Goal: Use online tool/utility: Utilize a website feature to perform a specific function

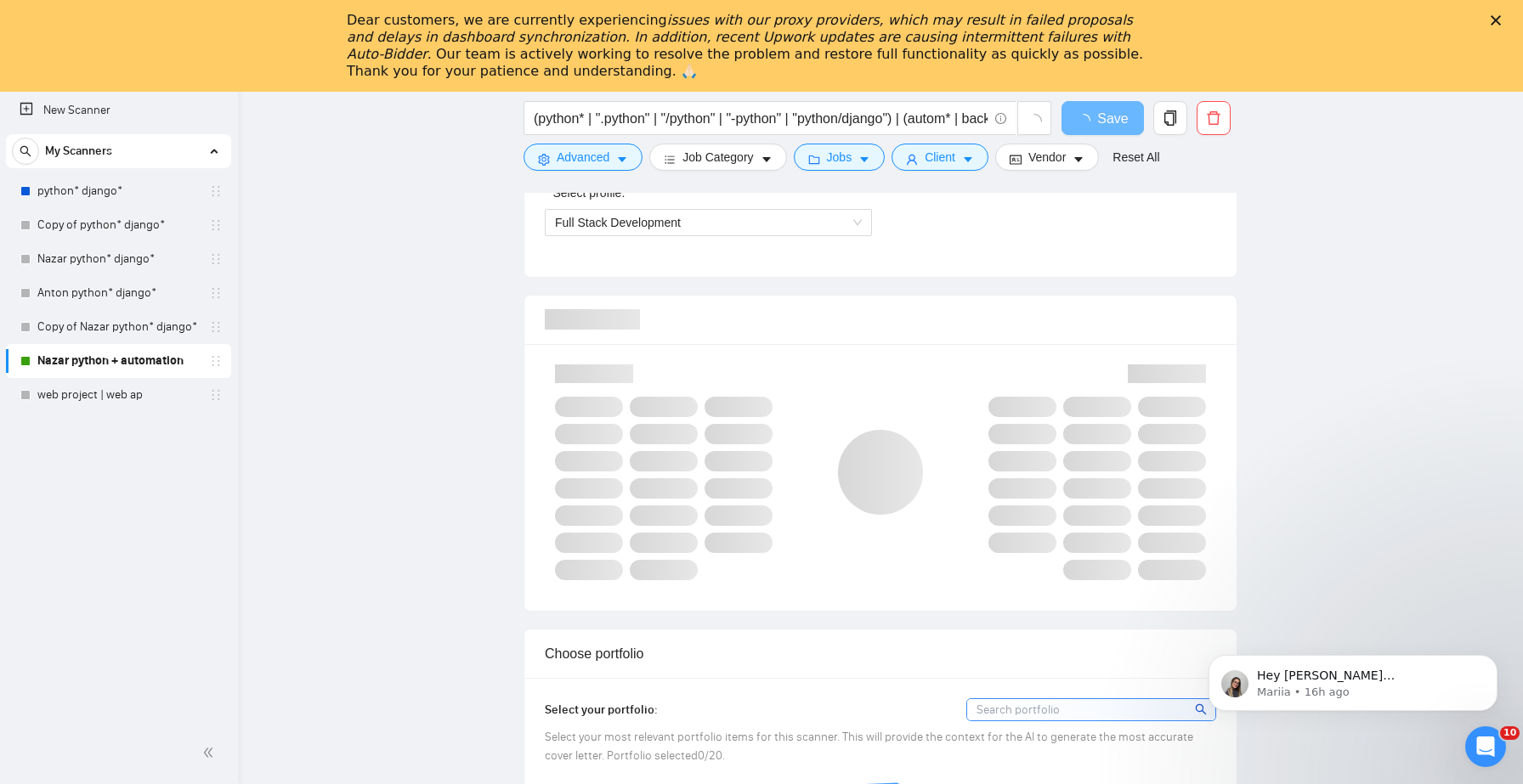
drag, startPoint x: 855, startPoint y: 36, endPoint x: 911, endPoint y: 36, distance: 56.0
click at [911, 36] on icon "issues with our proxy providers, which may result in failed proposals and delay…" at bounding box center [740, 36] width 786 height 50
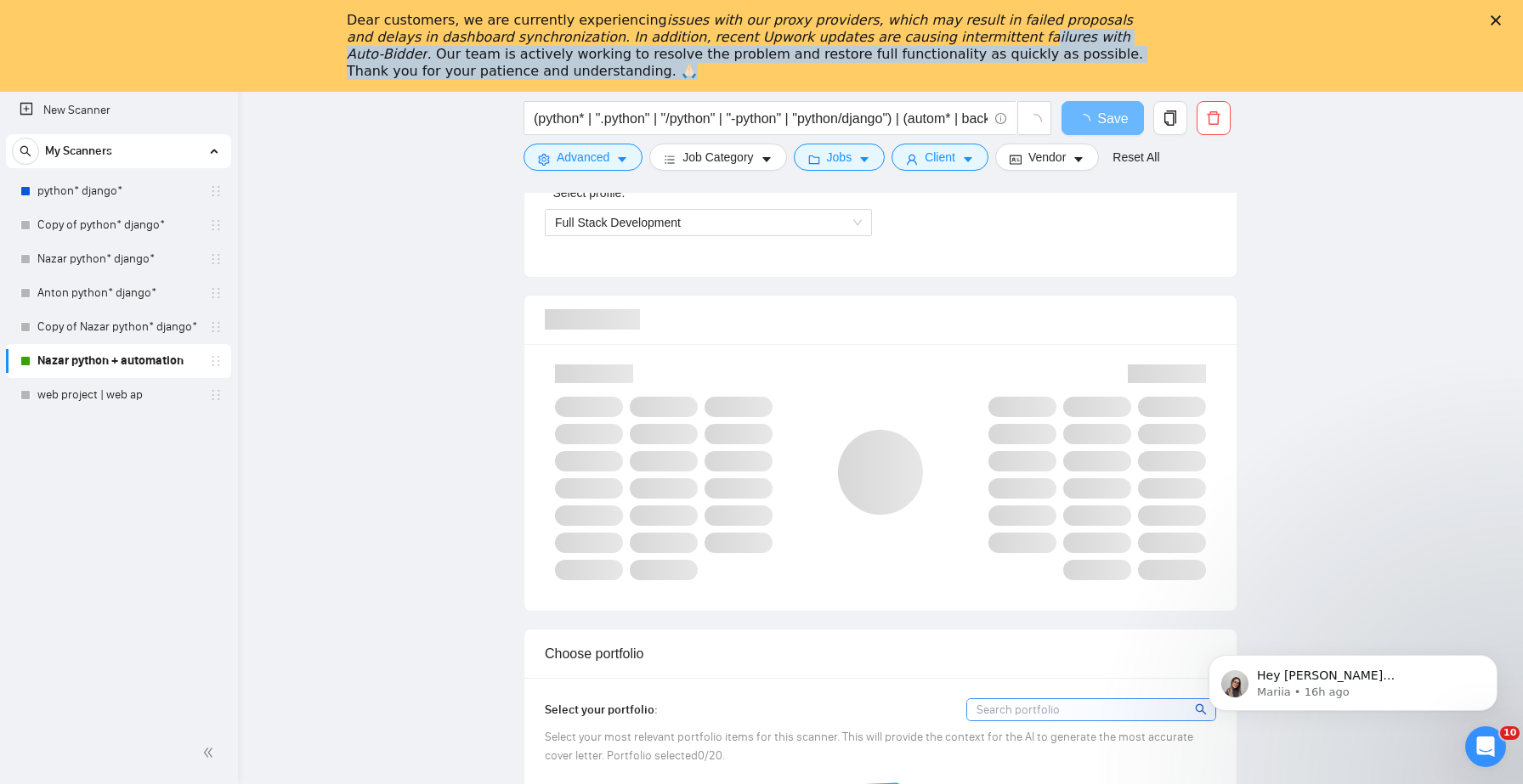
drag, startPoint x: 896, startPoint y: 39, endPoint x: 935, endPoint y: 68, distance: 48.6
click at [935, 68] on div "Dear customers, we are currently experiencing issues with our proxy providers, …" at bounding box center [748, 45] width 802 height 68
